Goal: Navigation & Orientation: Find specific page/section

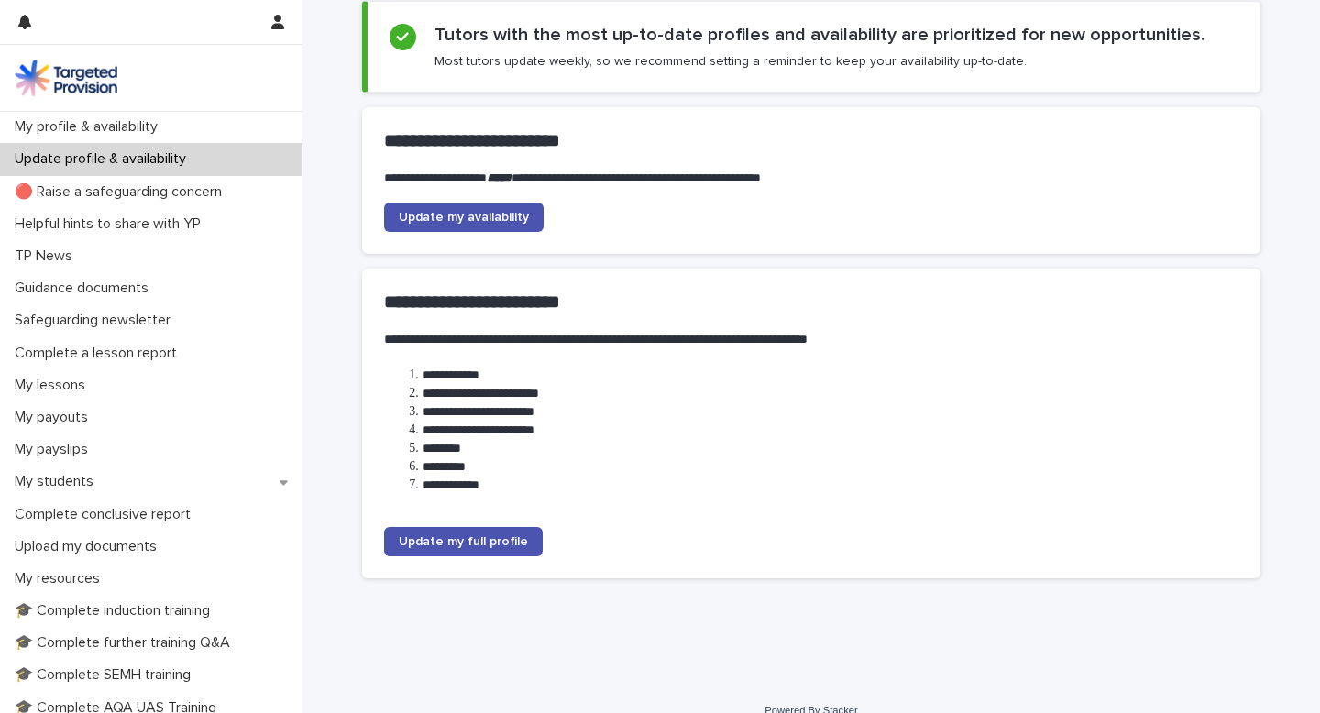
scroll to position [156, 0]
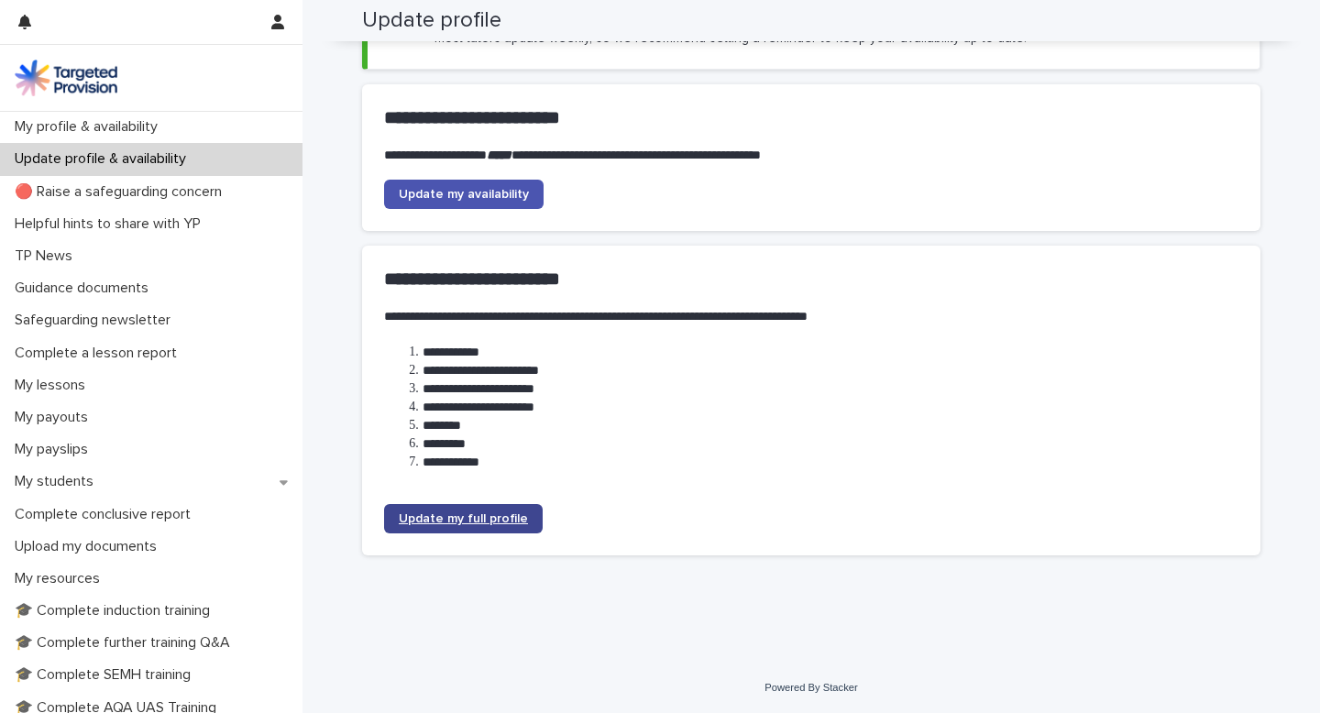
click at [450, 518] on span "Update my full profile" at bounding box center [463, 518] width 129 height 13
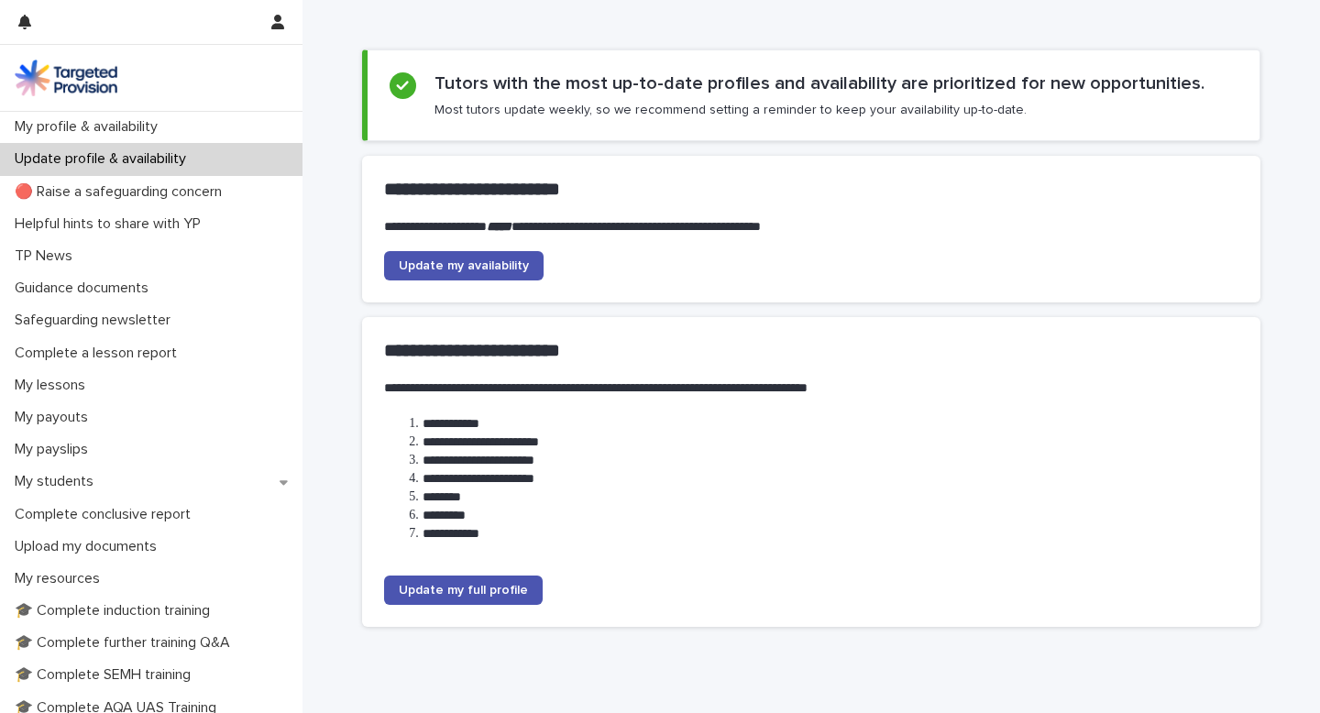
scroll to position [101, 0]
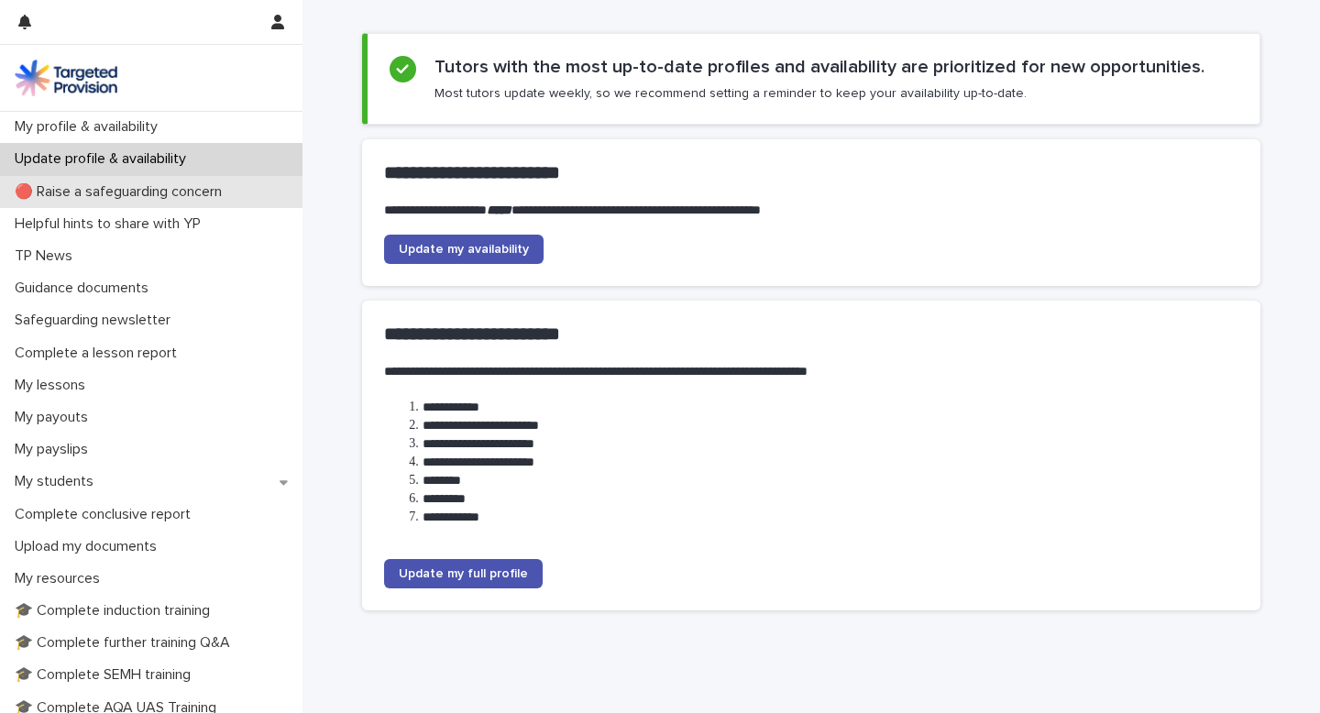
click at [146, 194] on p "🔴 Raise a safeguarding concern" at bounding box center [121, 191] width 229 height 17
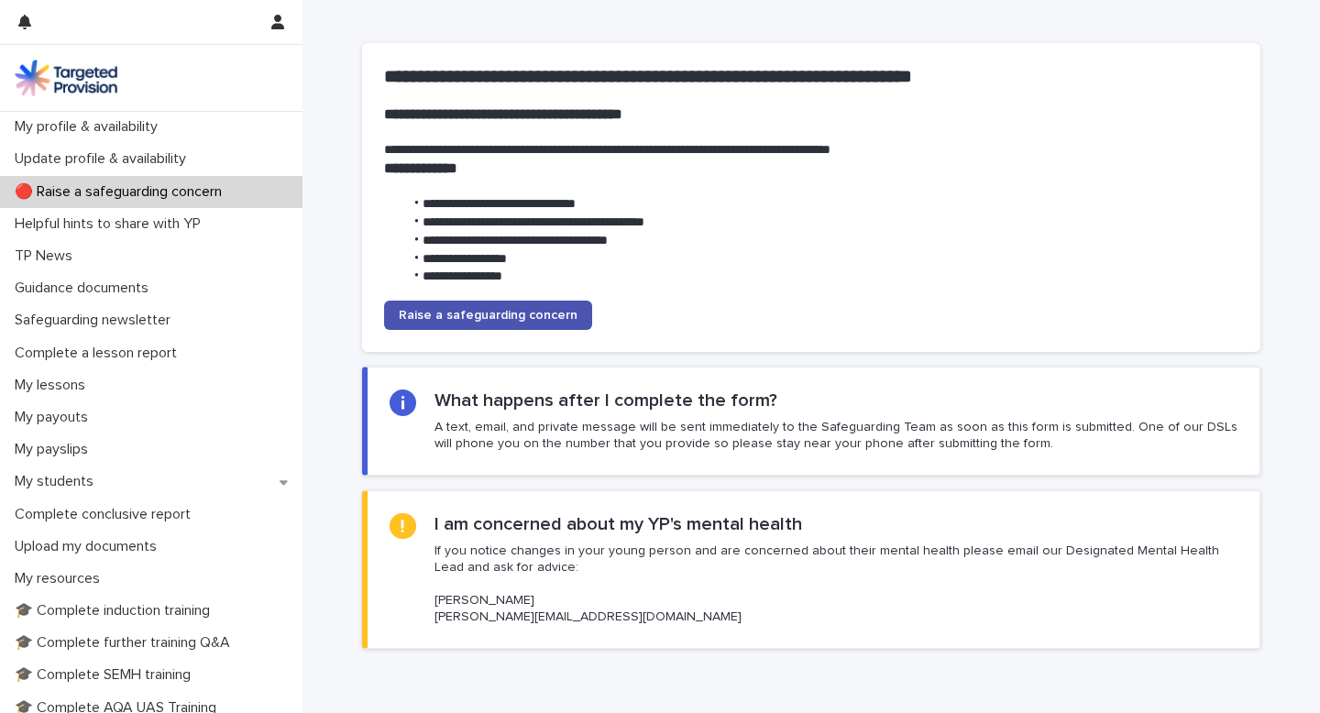
scroll to position [181, 0]
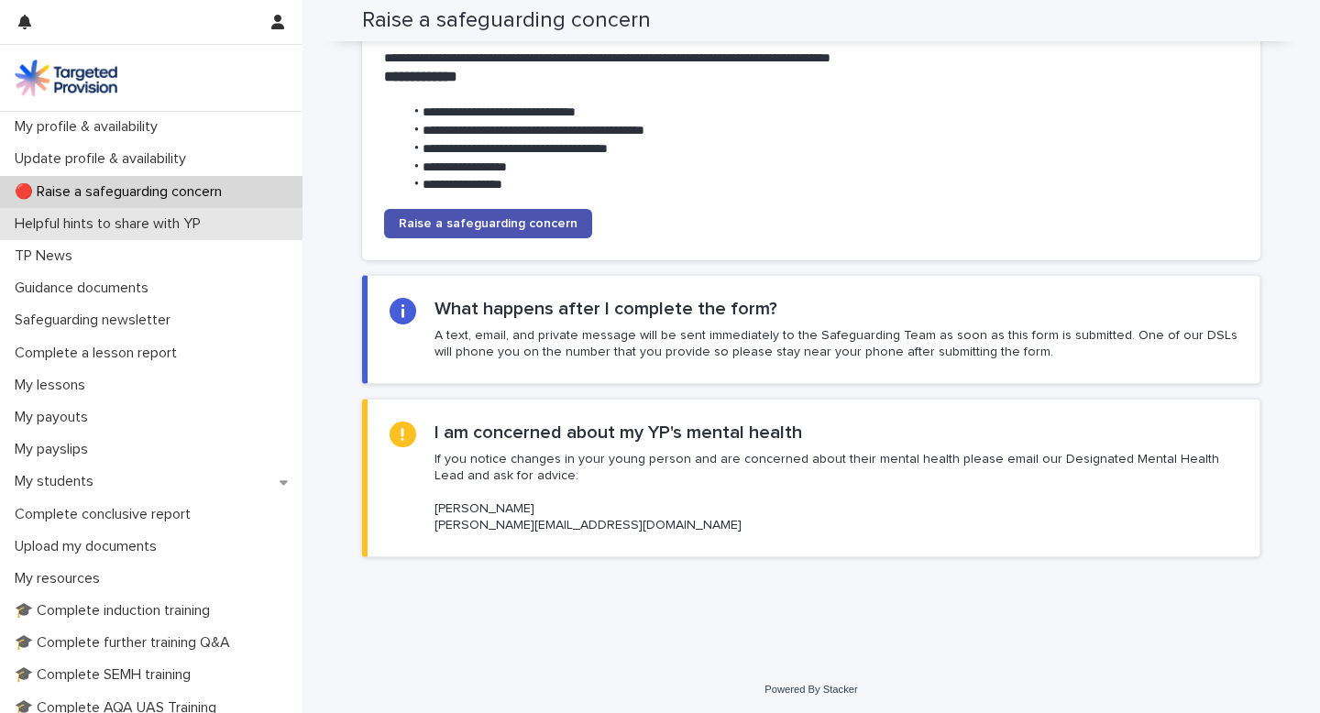
click at [119, 224] on p "Helpful hints to share with YP" at bounding box center [111, 223] width 208 height 17
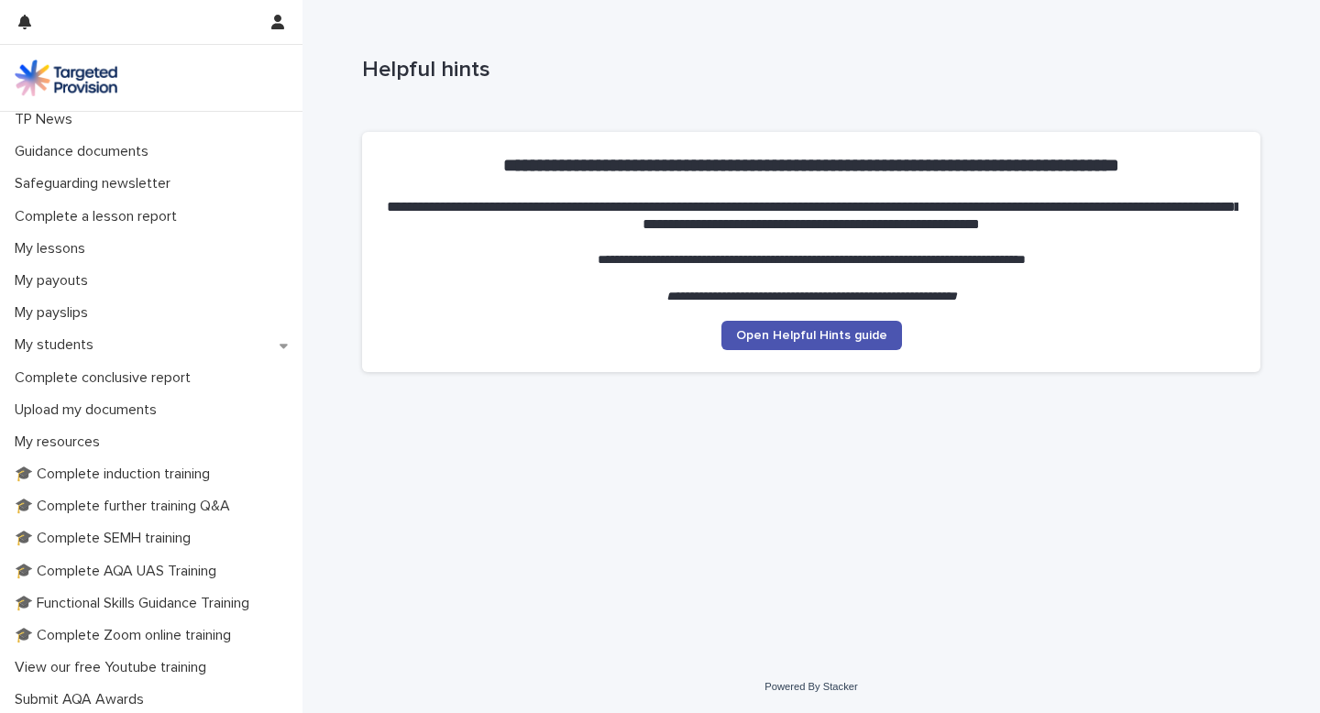
scroll to position [140, 0]
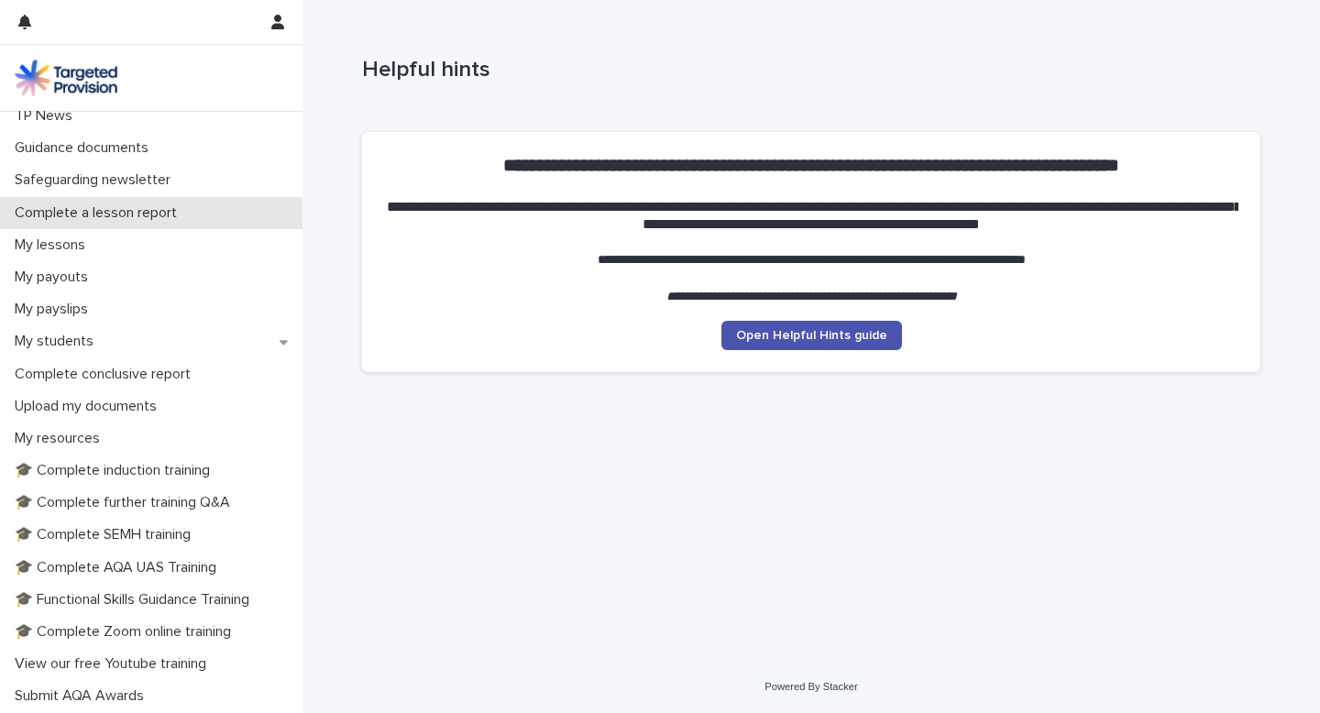
click at [119, 212] on p "Complete a lesson report" at bounding box center [99, 212] width 184 height 17
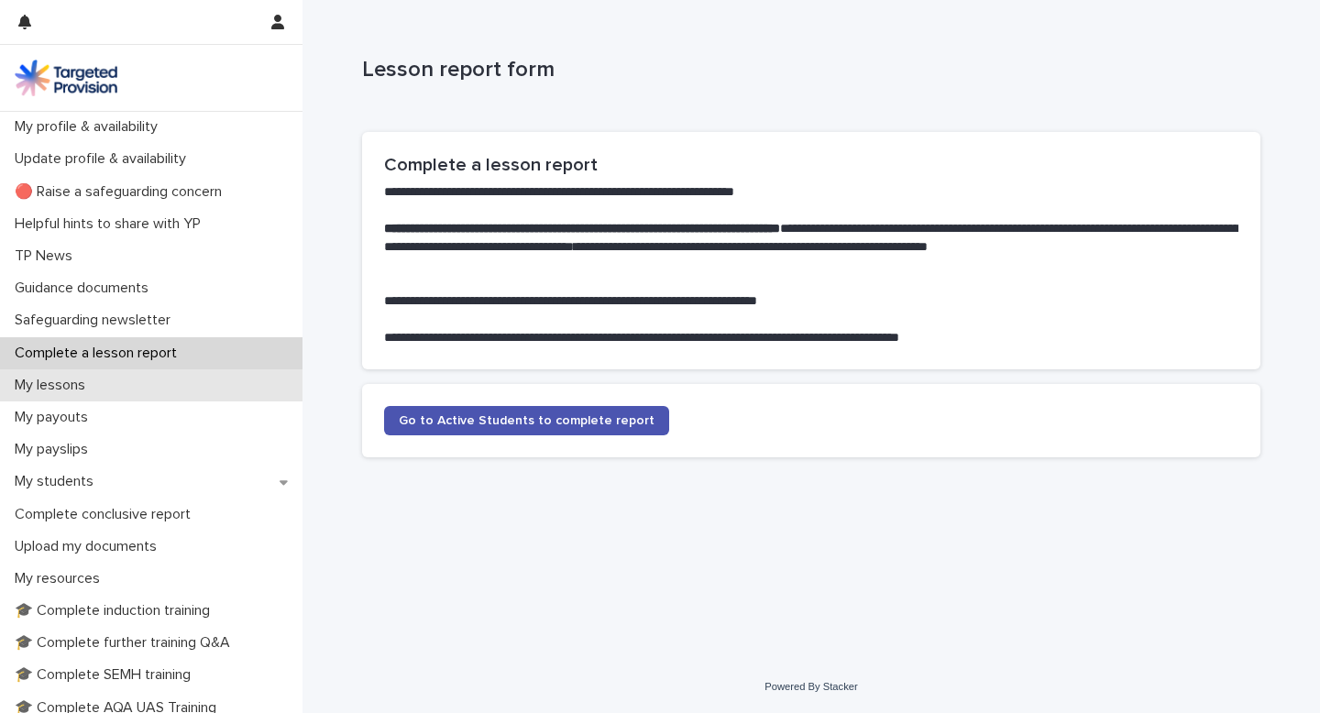
click at [96, 389] on p "My lessons" at bounding box center [53, 385] width 93 height 17
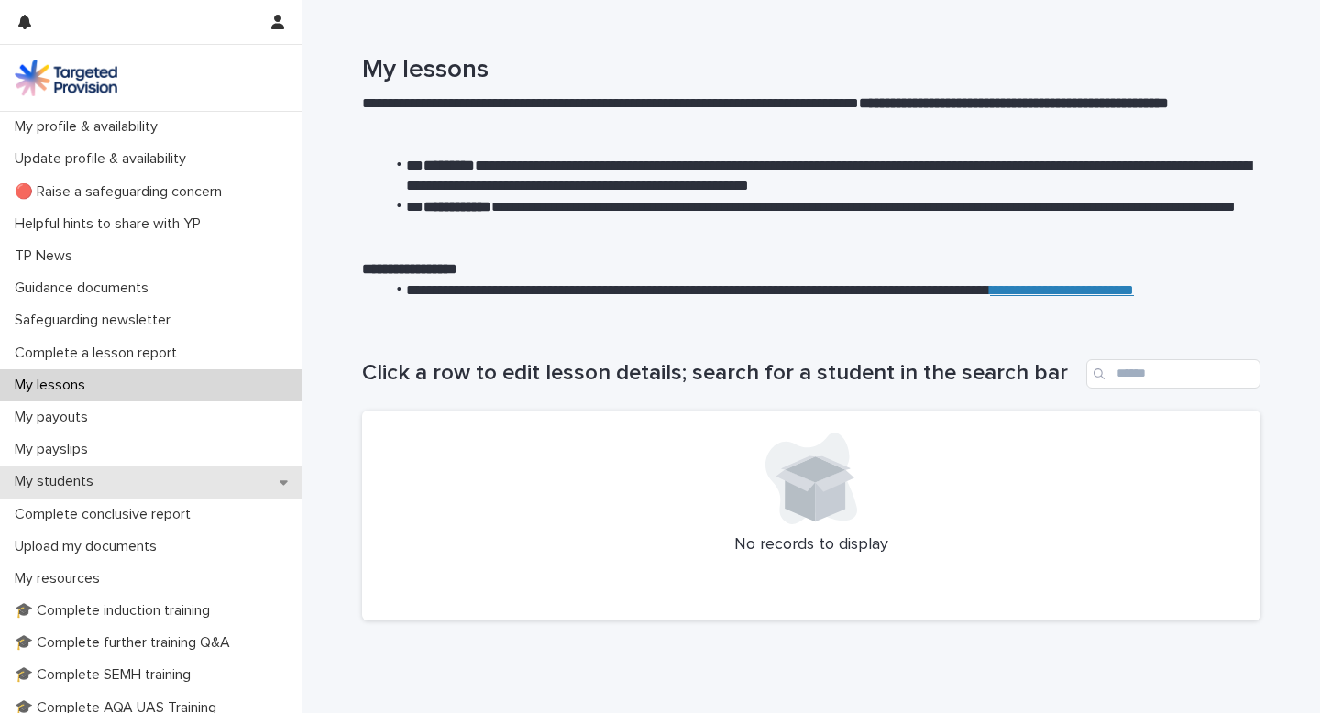
click at [116, 484] on div "My students" at bounding box center [151, 482] width 302 height 32
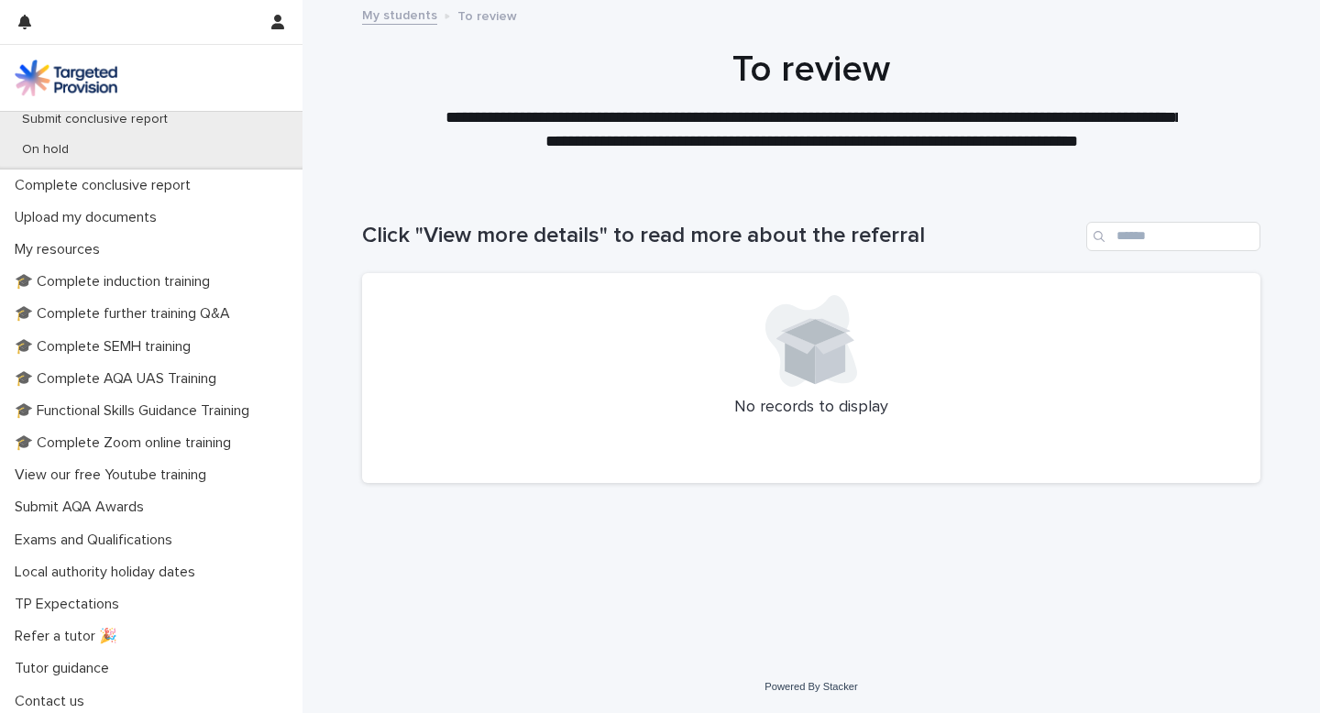
scroll to position [463, 0]
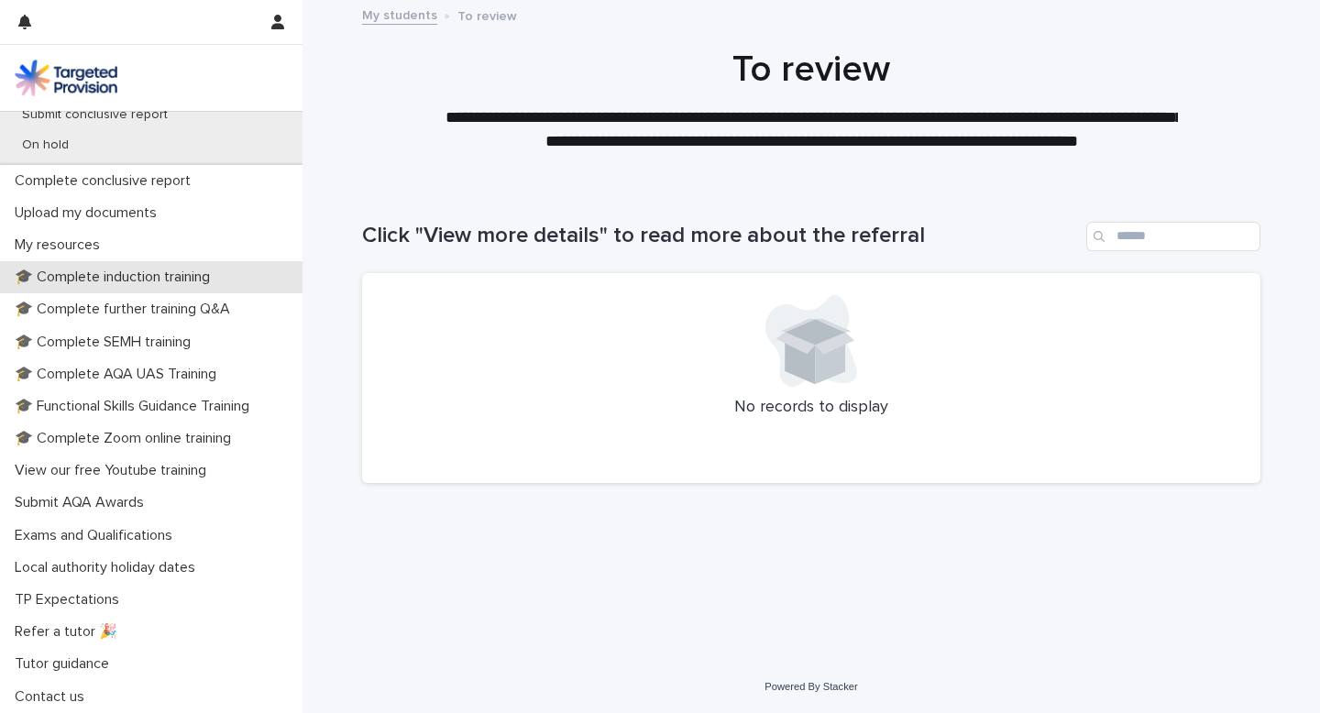
click at [187, 281] on p "🎓 Complete induction training" at bounding box center [115, 277] width 217 height 17
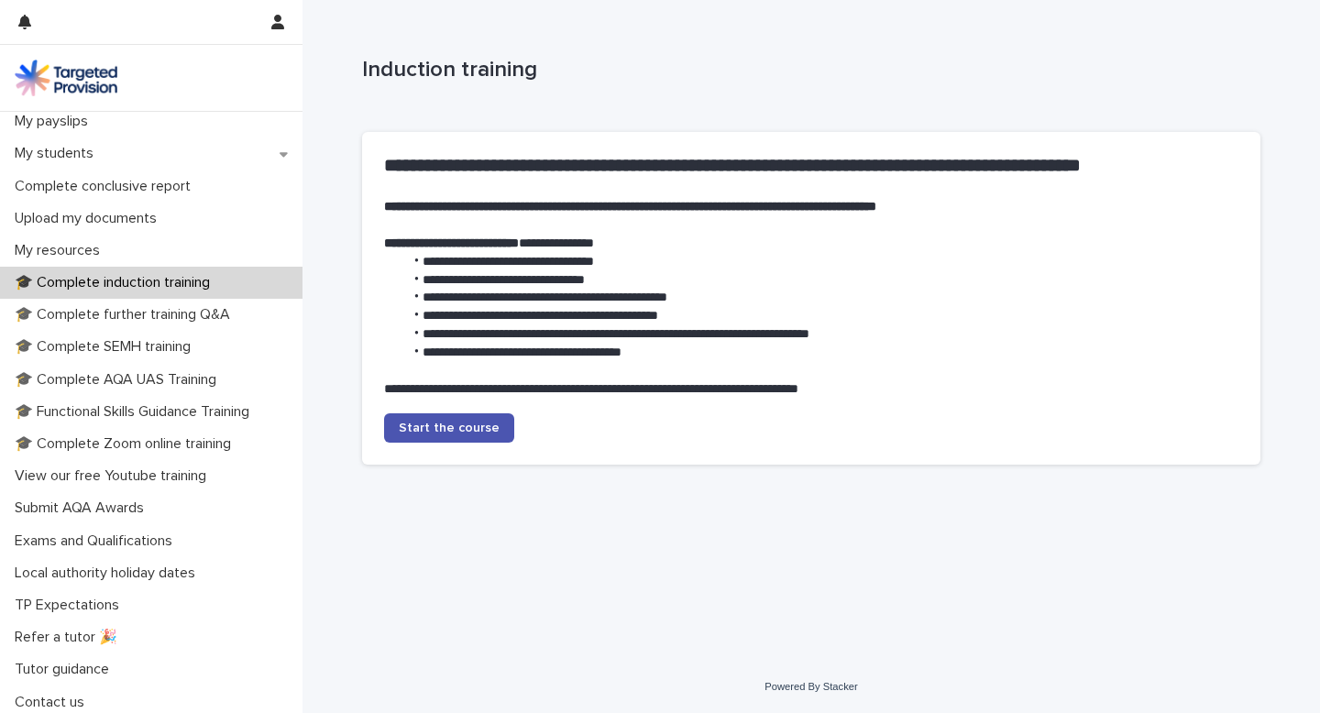
scroll to position [334, 0]
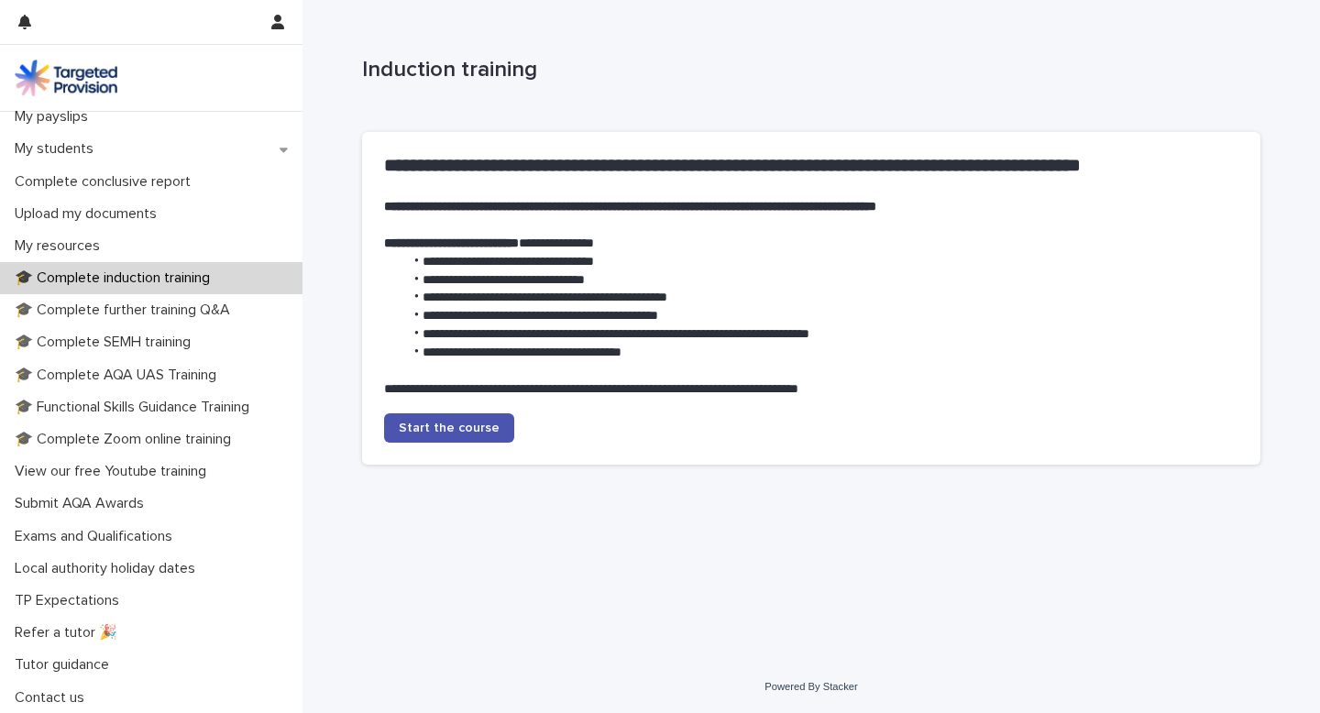
click at [680, 60] on p "Induction training" at bounding box center [807, 70] width 891 height 27
